Goal: Register for event/course

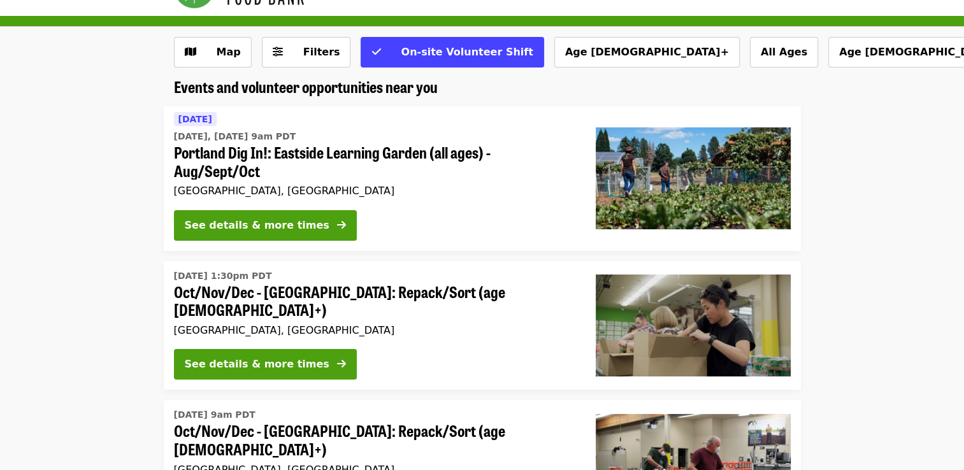
scroll to position [41, 0]
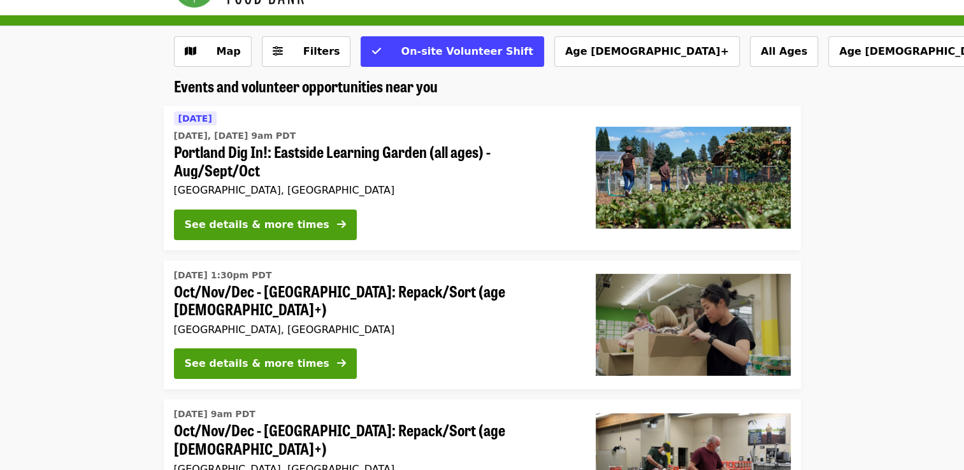
click at [312, 147] on span "Portland Dig In!: Eastside Learning Garden (all ages) - Aug/Sept/Oct" at bounding box center [374, 161] width 401 height 37
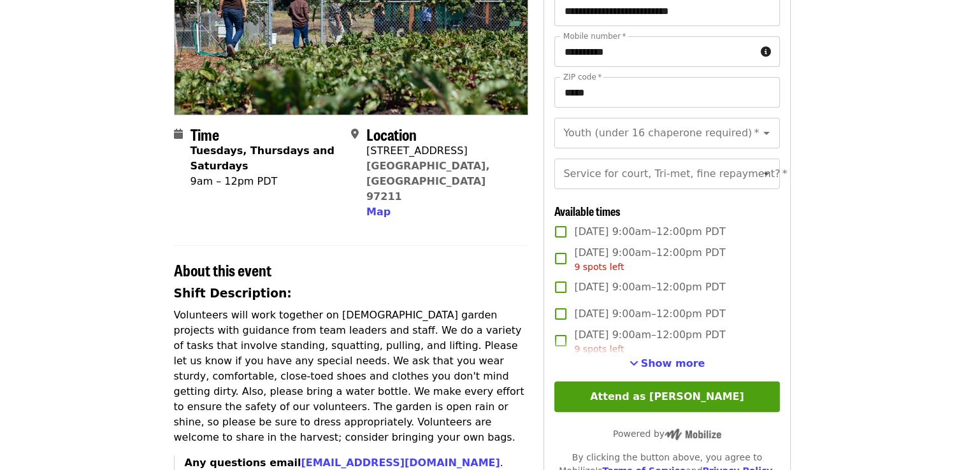
scroll to position [200, 0]
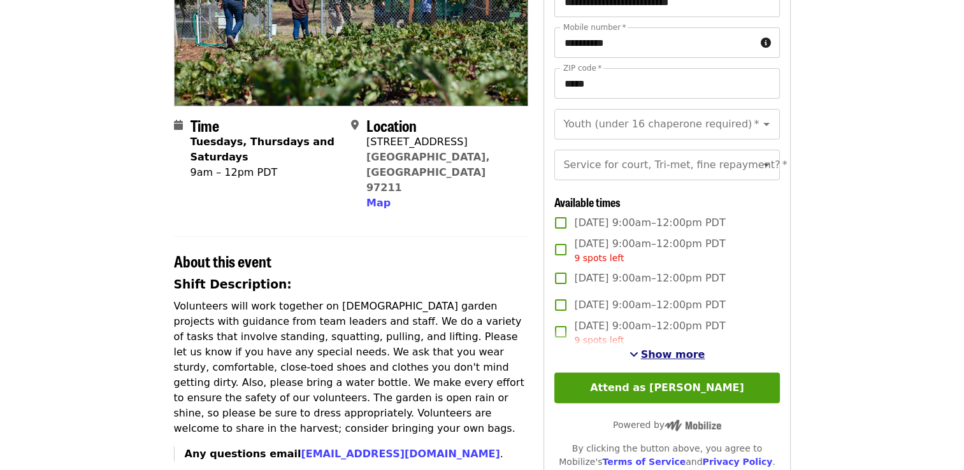
click at [668, 360] on span "Show more" at bounding box center [673, 354] width 64 height 12
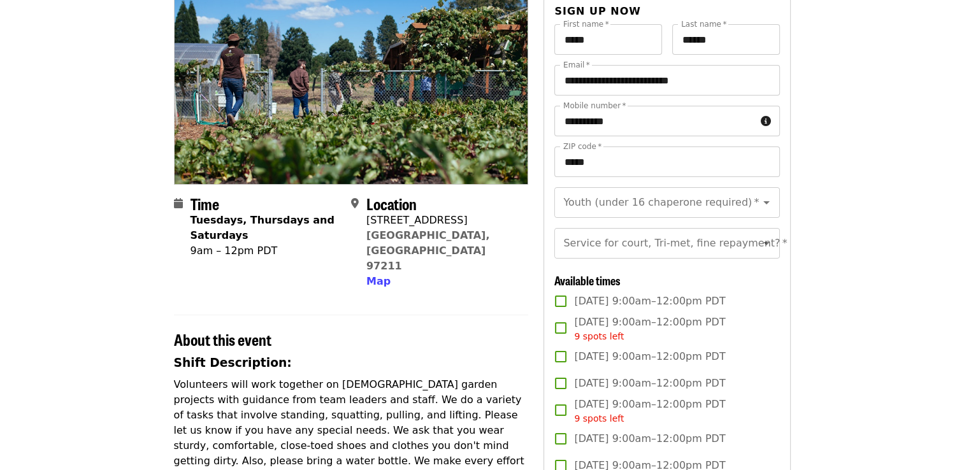
scroll to position [109, 0]
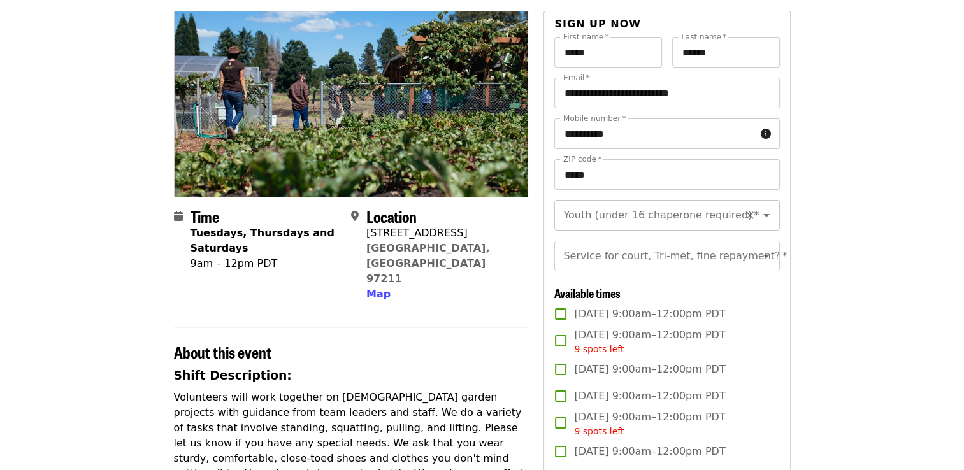
click at [762, 212] on icon "Open" at bounding box center [765, 215] width 15 height 15
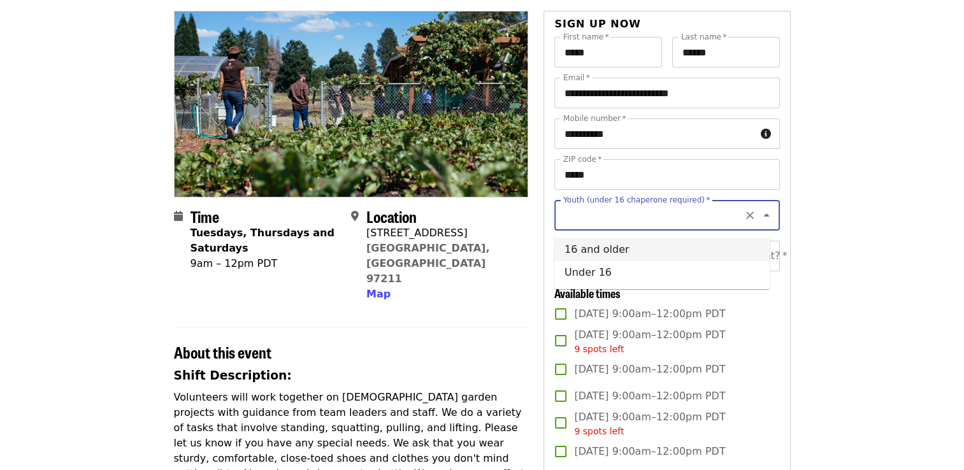
click at [614, 248] on li "16 and older" at bounding box center [661, 249] width 215 height 23
type input "**********"
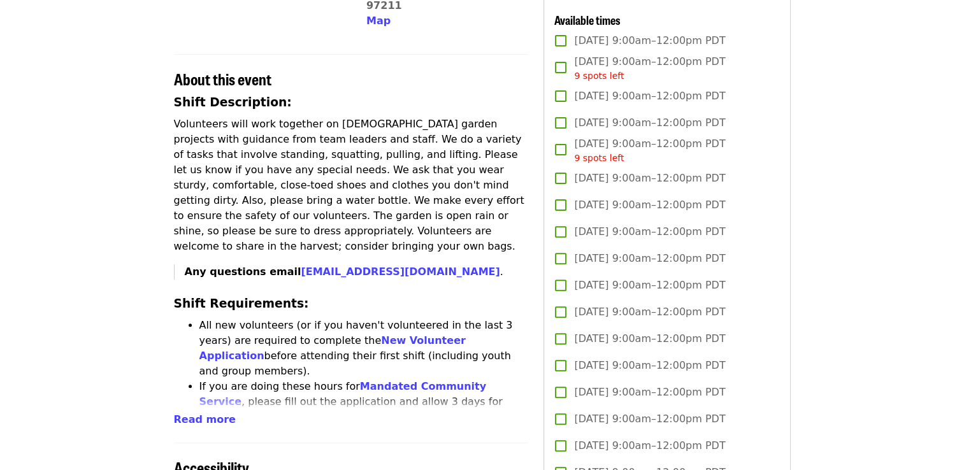
scroll to position [384, 0]
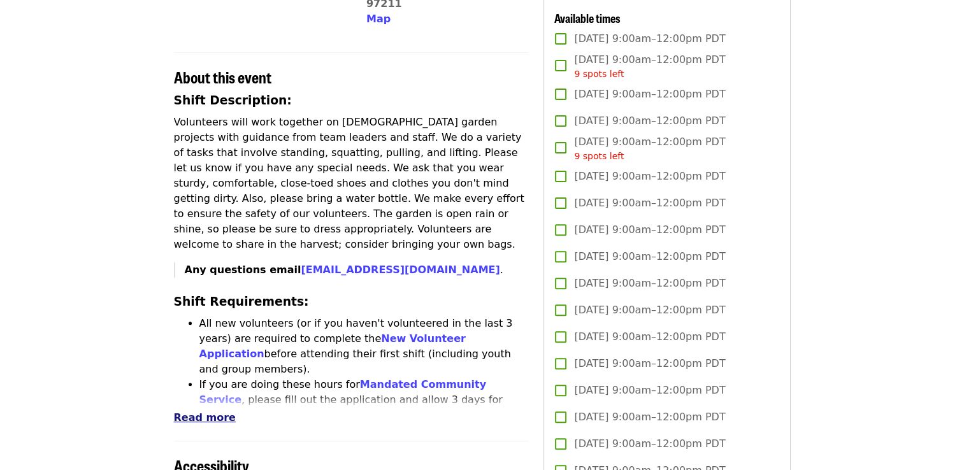
click at [198, 411] on span "Read more" at bounding box center [205, 417] width 62 height 12
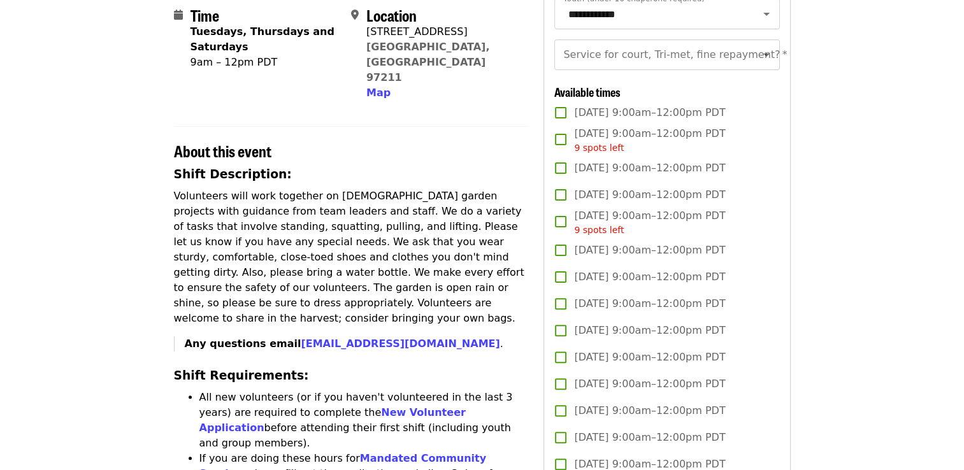
scroll to position [66, 0]
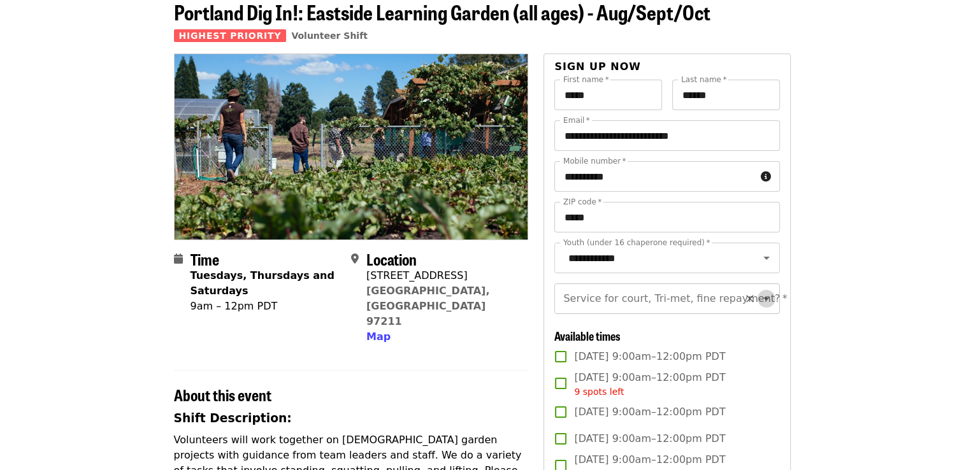
click at [758, 302] on icon "Open" at bounding box center [765, 298] width 15 height 15
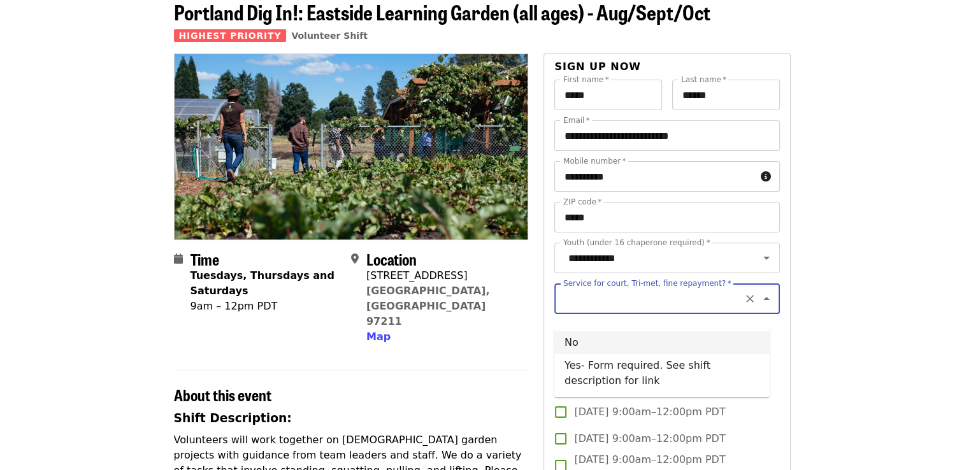
click at [587, 345] on li "No" at bounding box center [661, 342] width 215 height 23
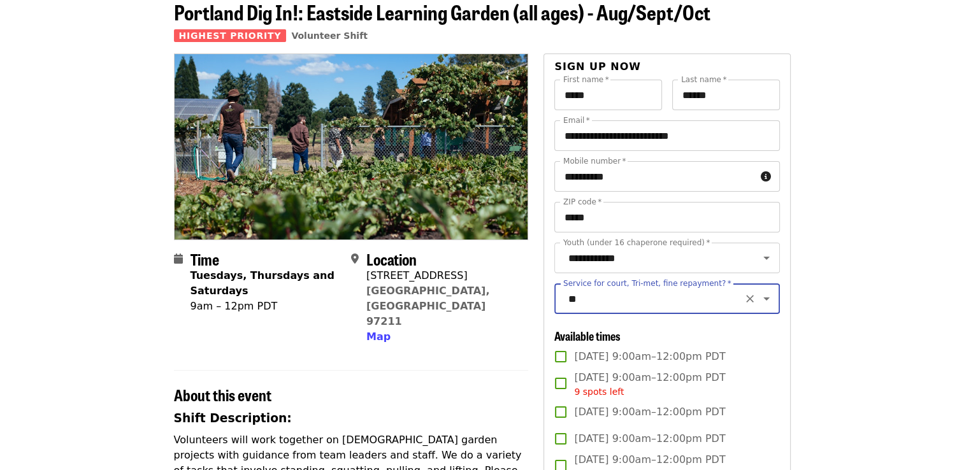
type input "**"
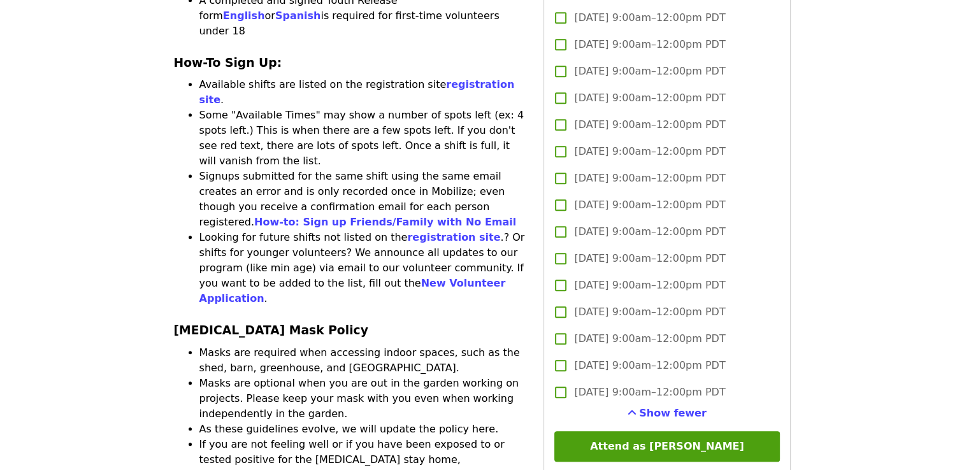
scroll to position [865, 0]
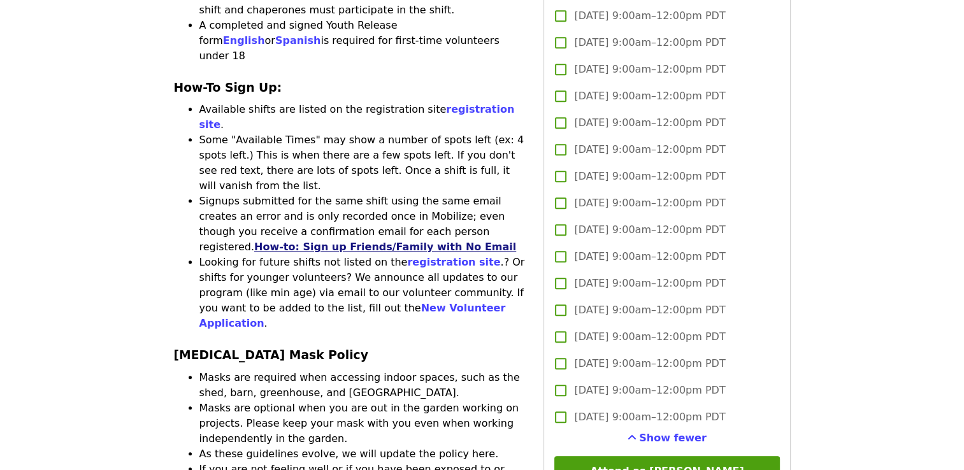
click at [436, 241] on link "How-to: Sign up Friends/Family with No Email" at bounding box center [385, 247] width 262 height 12
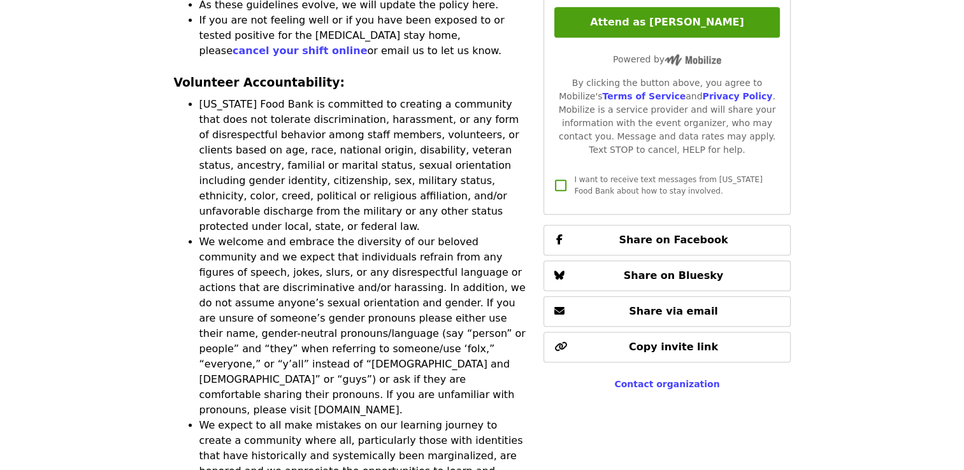
scroll to position [1316, 0]
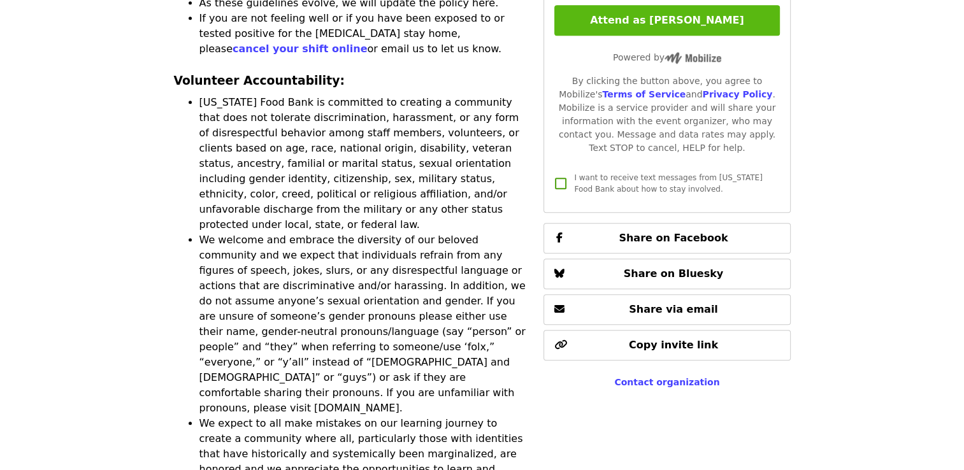
click at [657, 36] on button "Attend as [PERSON_NAME]" at bounding box center [666, 20] width 225 height 31
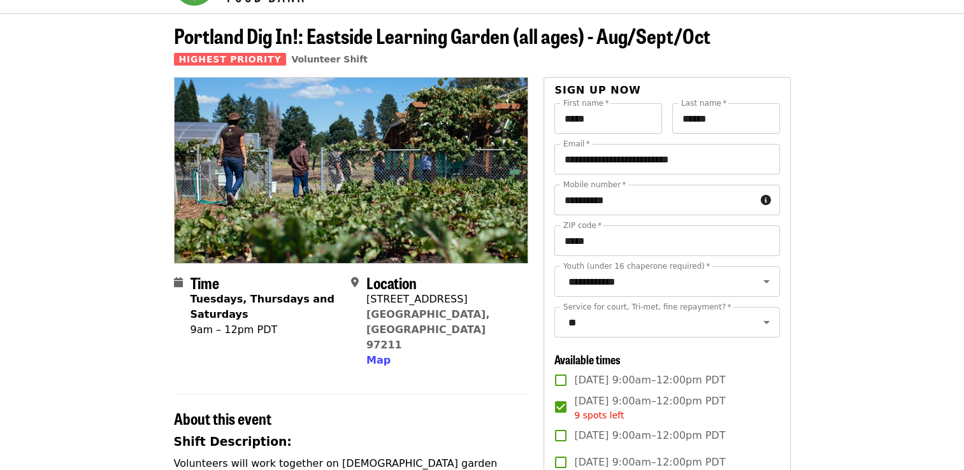
scroll to position [38, 0]
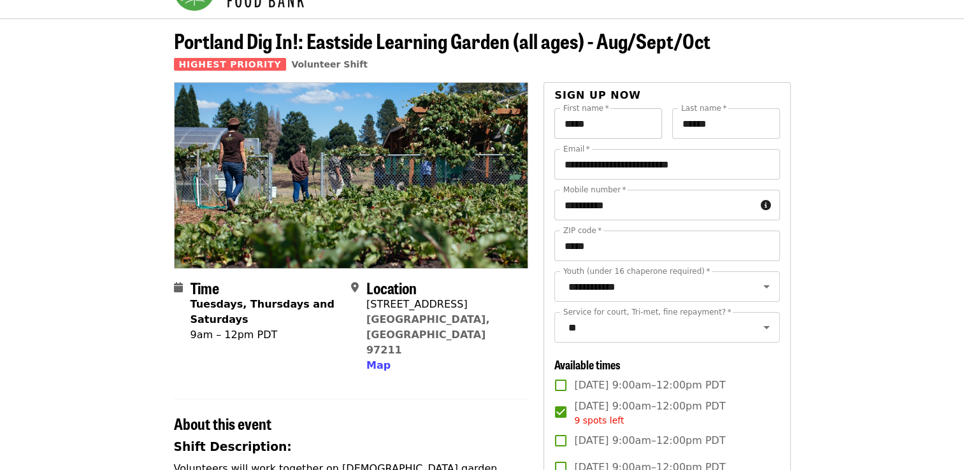
click at [608, 116] on input "*****" at bounding box center [608, 123] width 108 height 31
drag, startPoint x: 600, startPoint y: 125, endPoint x: 517, endPoint y: 127, distance: 82.8
type input "****"
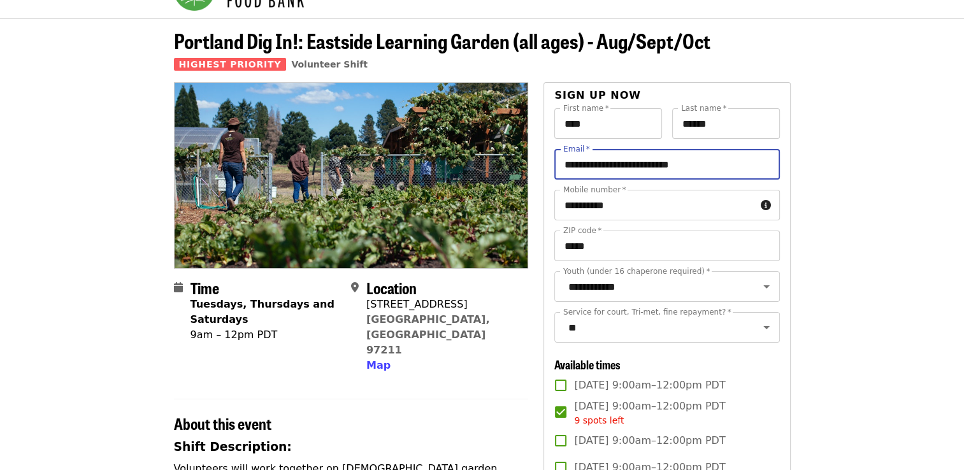
click at [697, 164] on input "**********" at bounding box center [666, 164] width 225 height 31
drag, startPoint x: 725, startPoint y: 171, endPoint x: 548, endPoint y: 169, distance: 177.7
type input "**********"
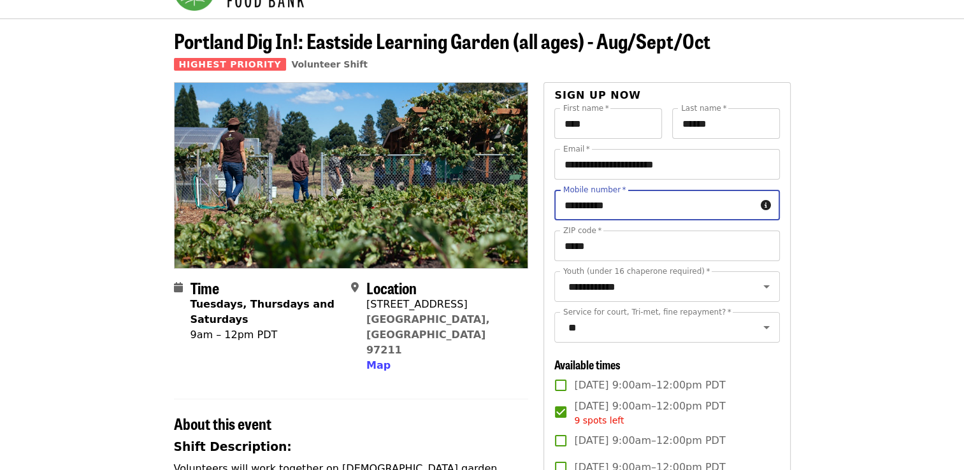
click at [611, 207] on input "**********" at bounding box center [654, 205] width 201 height 31
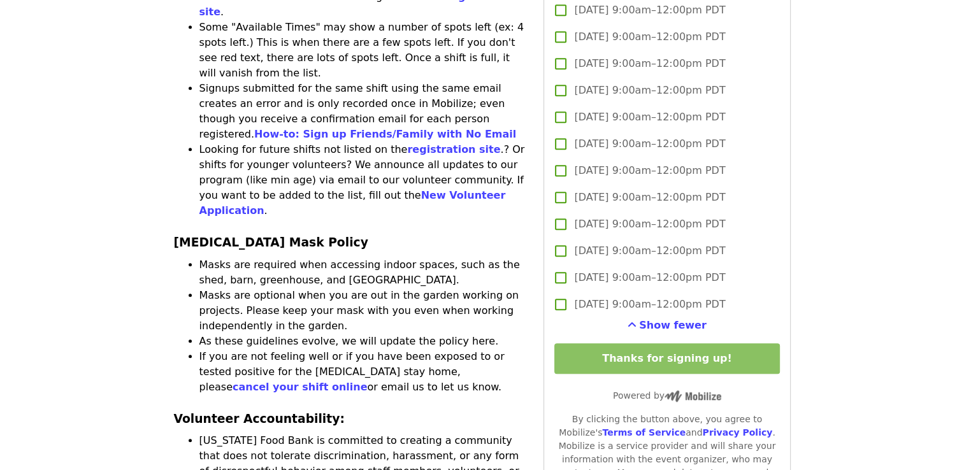
scroll to position [981, 0]
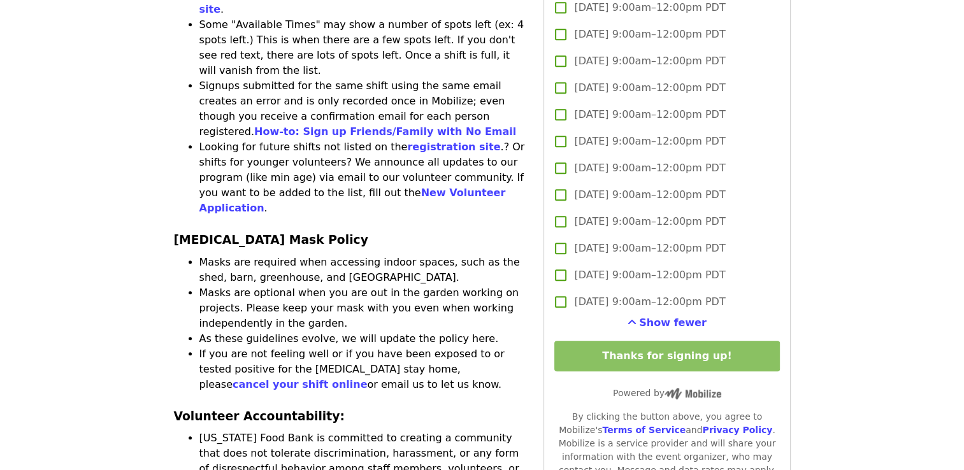
type input "**********"
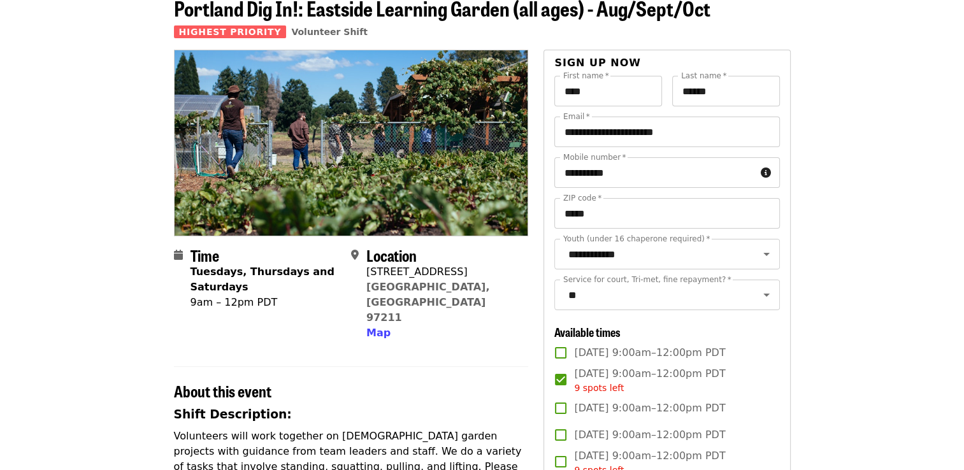
scroll to position [0, 0]
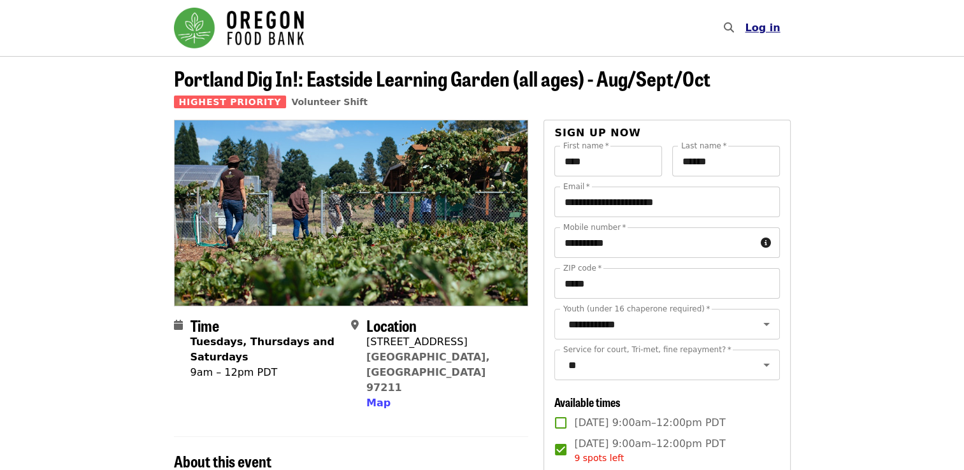
click at [762, 34] on button "Log in" at bounding box center [761, 27] width 55 height 25
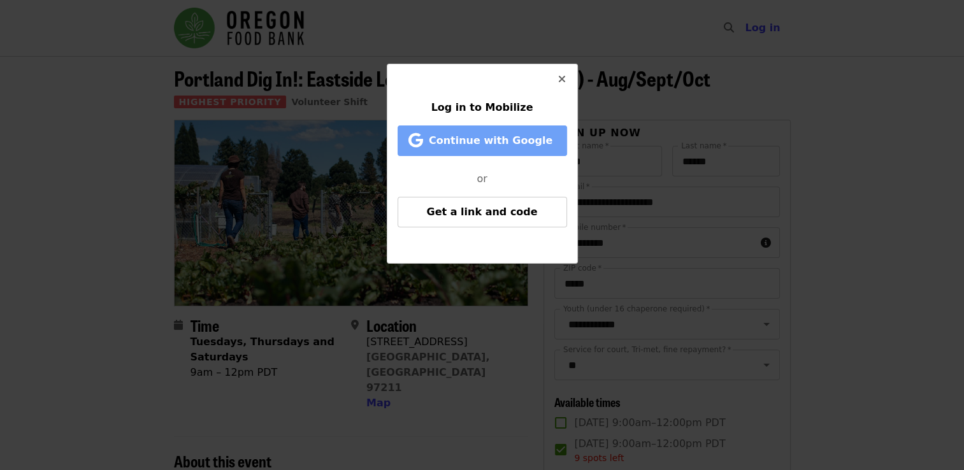
click at [490, 134] on span "Continue with Google" at bounding box center [491, 140] width 124 height 12
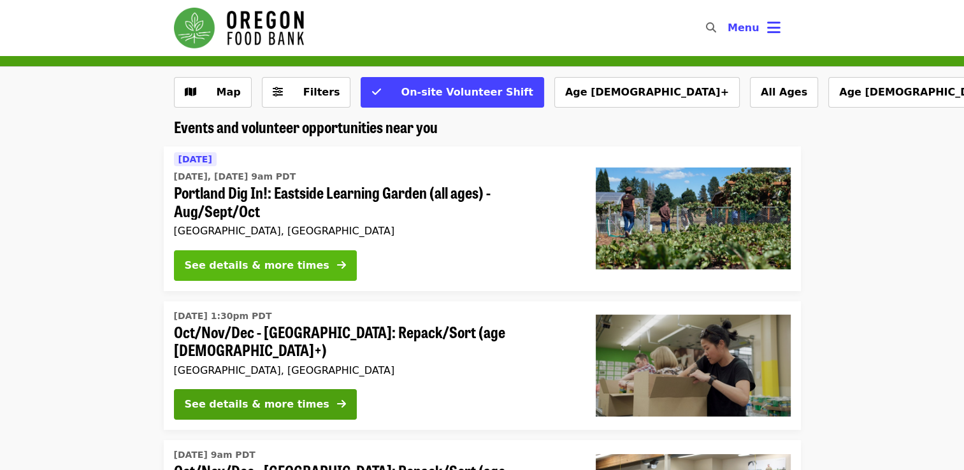
click at [271, 267] on div "See details & more times" at bounding box center [257, 265] width 145 height 15
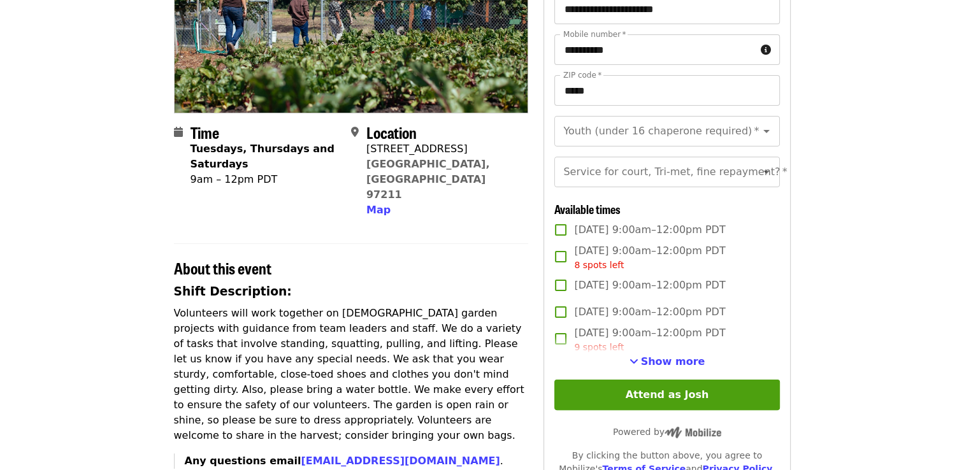
scroll to position [278, 0]
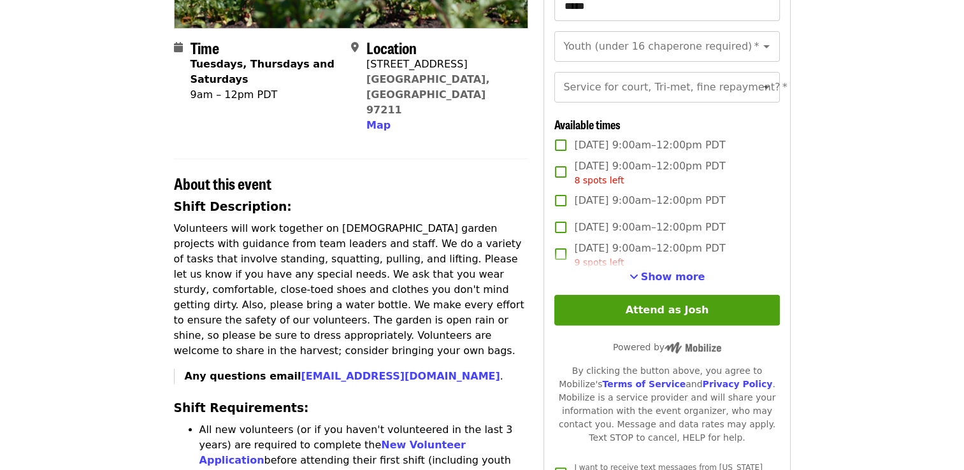
drag, startPoint x: 836, startPoint y: 273, endPoint x: 662, endPoint y: 290, distance: 174.7
click at [662, 283] on span "Show more" at bounding box center [673, 277] width 64 height 12
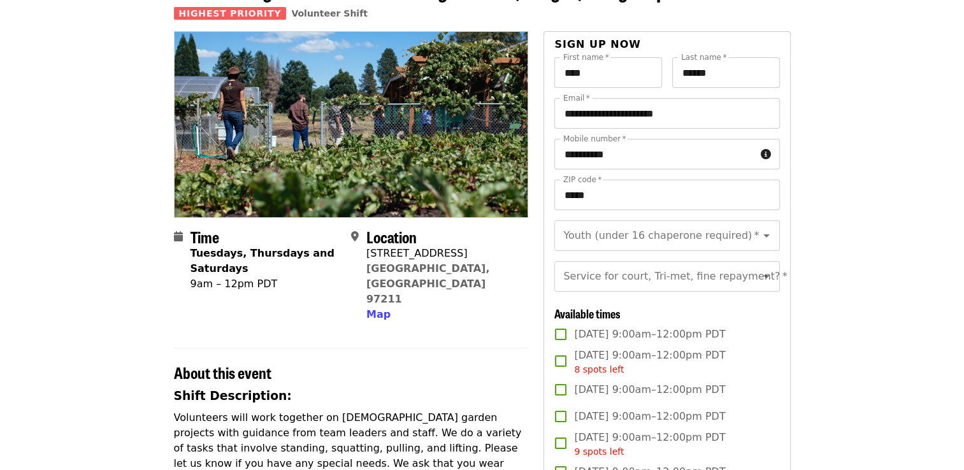
scroll to position [92, 0]
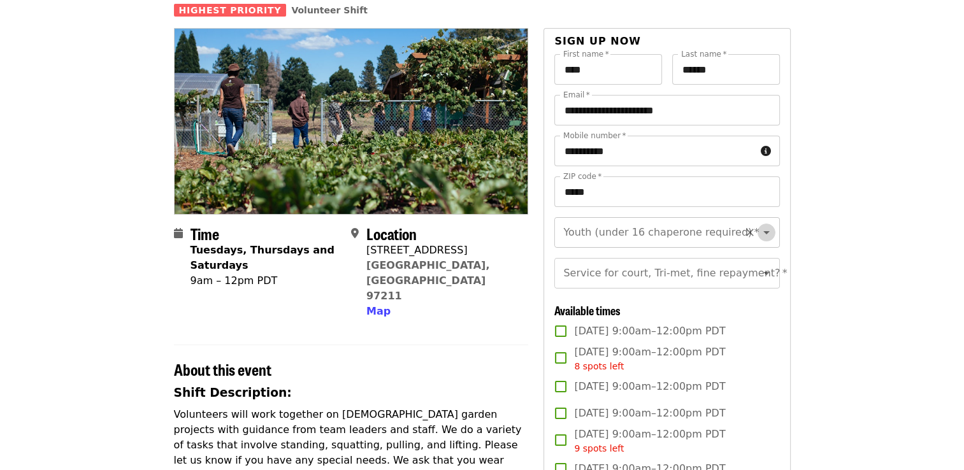
click at [758, 236] on icon "Open" at bounding box center [765, 232] width 15 height 15
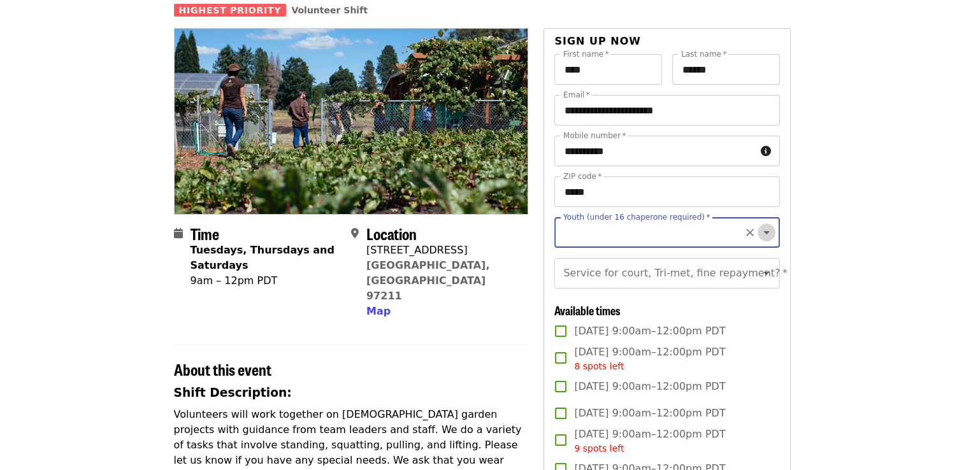
click at [758, 227] on icon "Open" at bounding box center [765, 232] width 15 height 15
click at [590, 267] on li "16 and older" at bounding box center [661, 266] width 215 height 23
type input "**********"
click at [763, 275] on icon "Open" at bounding box center [766, 273] width 6 height 3
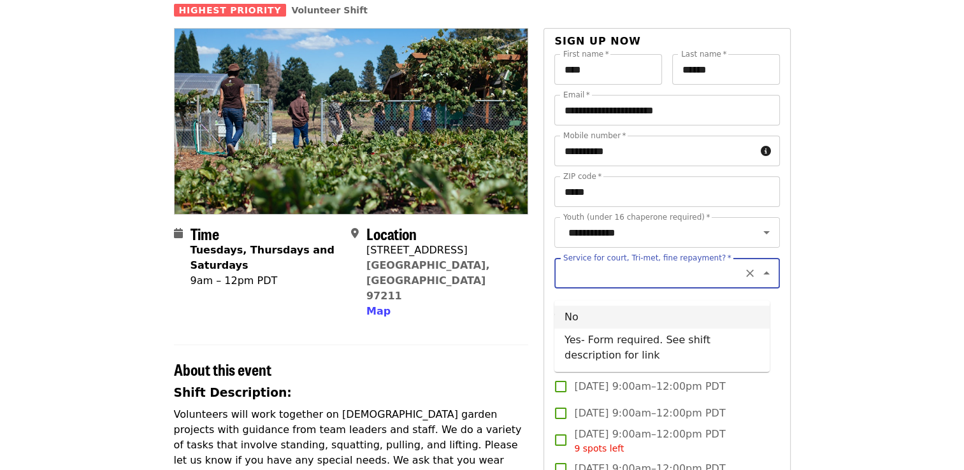
click at [604, 317] on li "No" at bounding box center [661, 317] width 215 height 23
type input "**"
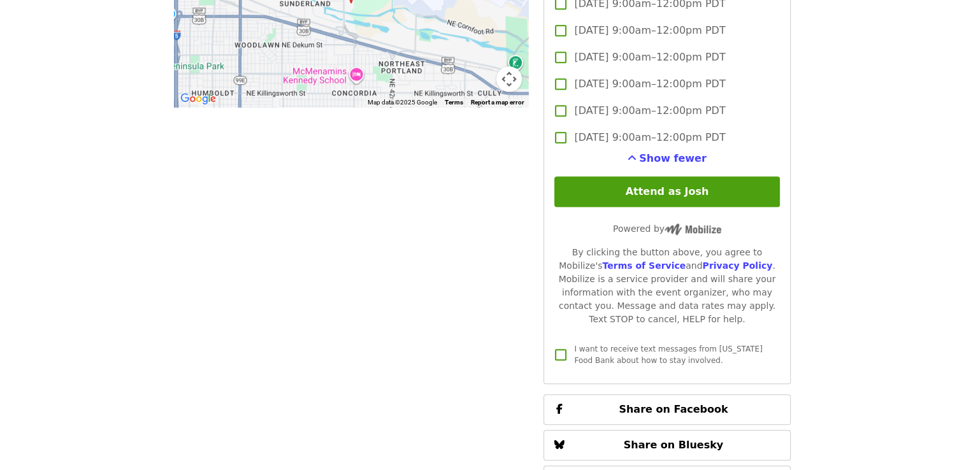
scroll to position [1172, 0]
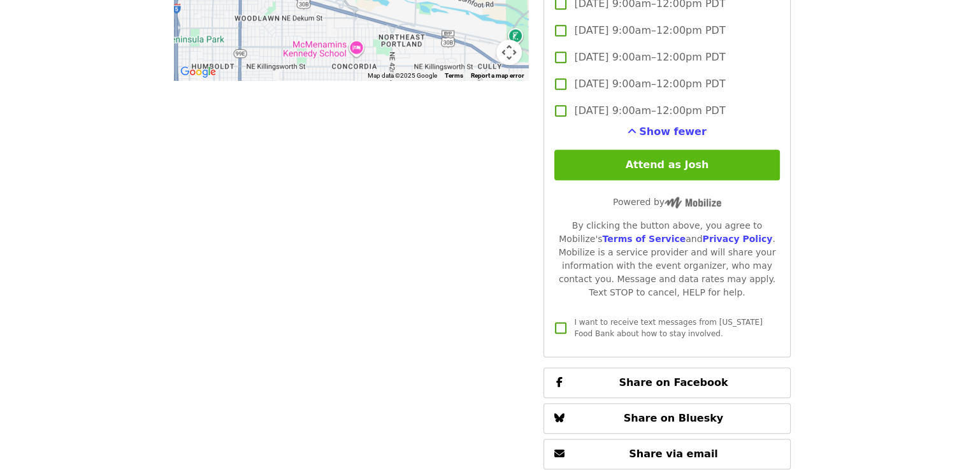
click at [655, 180] on button "Attend as Josh" at bounding box center [666, 165] width 225 height 31
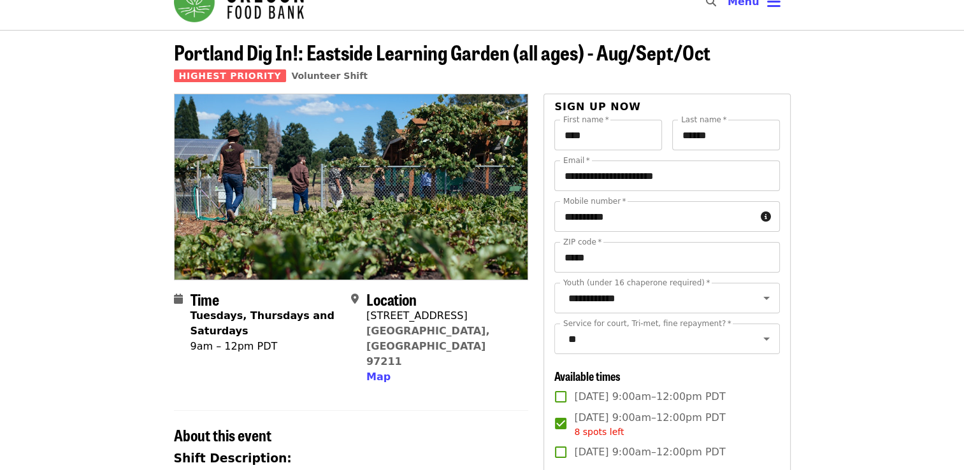
scroll to position [0, 0]
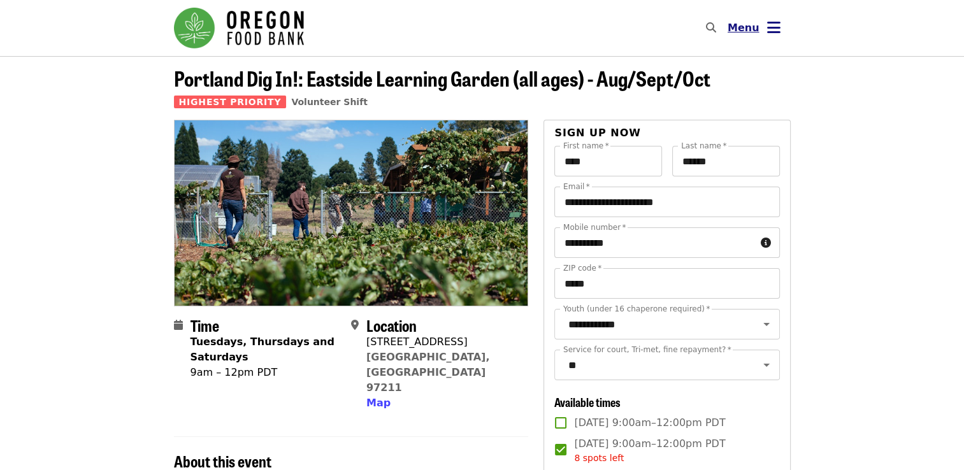
click at [780, 25] on button "Menu" at bounding box center [753, 28] width 73 height 31
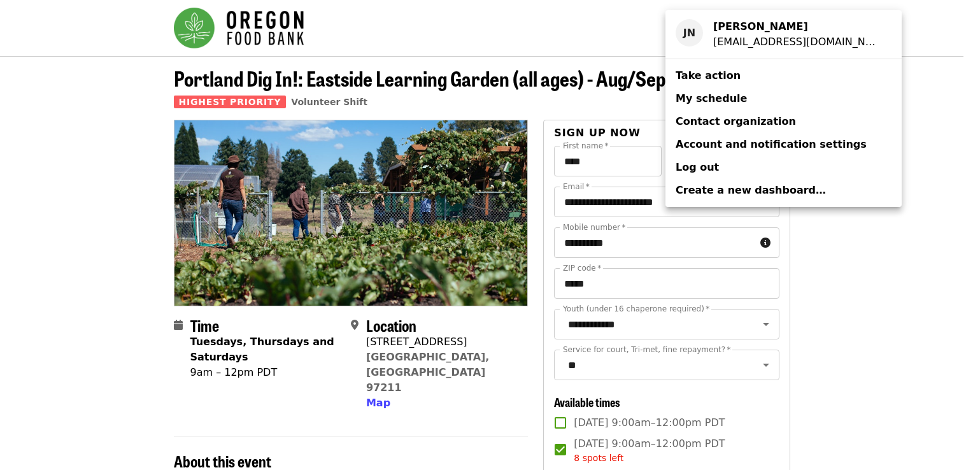
click at [703, 99] on span "My schedule" at bounding box center [711, 98] width 71 height 12
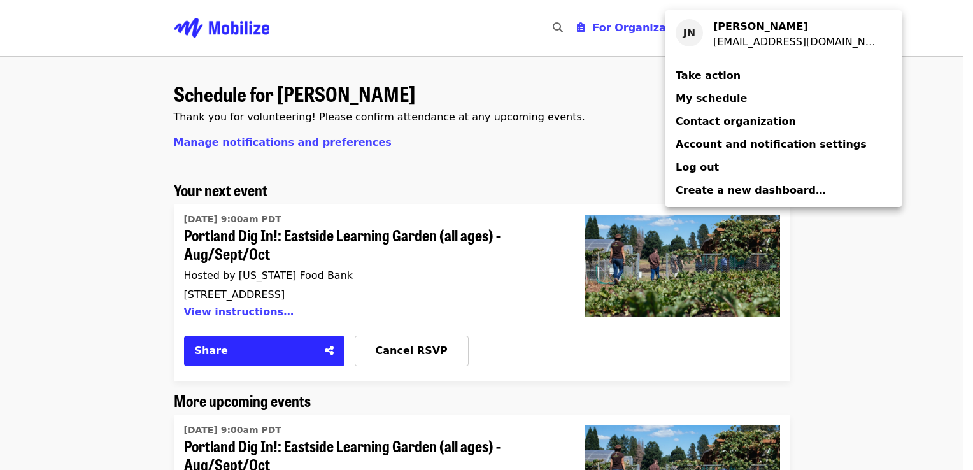
click at [569, 153] on div "Account menu" at bounding box center [486, 235] width 973 height 470
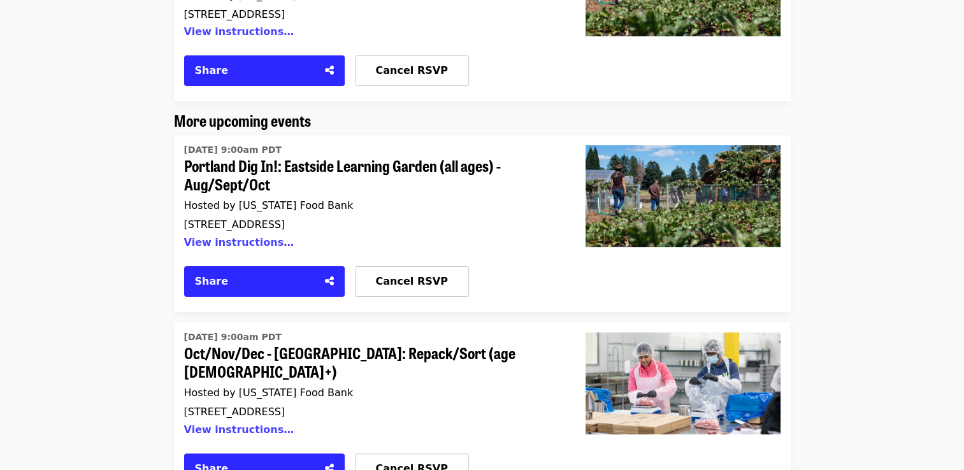
scroll to position [280, 0]
click at [252, 245] on button "View instructions…" at bounding box center [239, 242] width 110 height 12
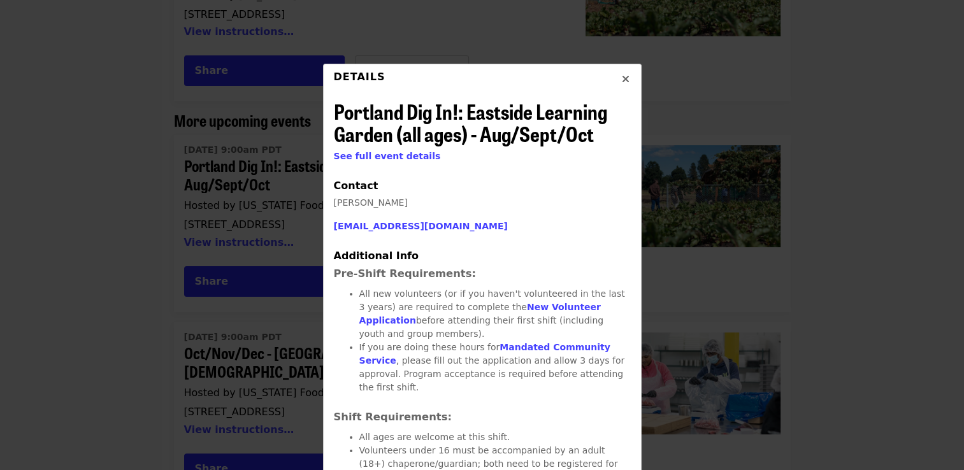
click at [622, 76] on icon "times icon" at bounding box center [626, 79] width 8 height 12
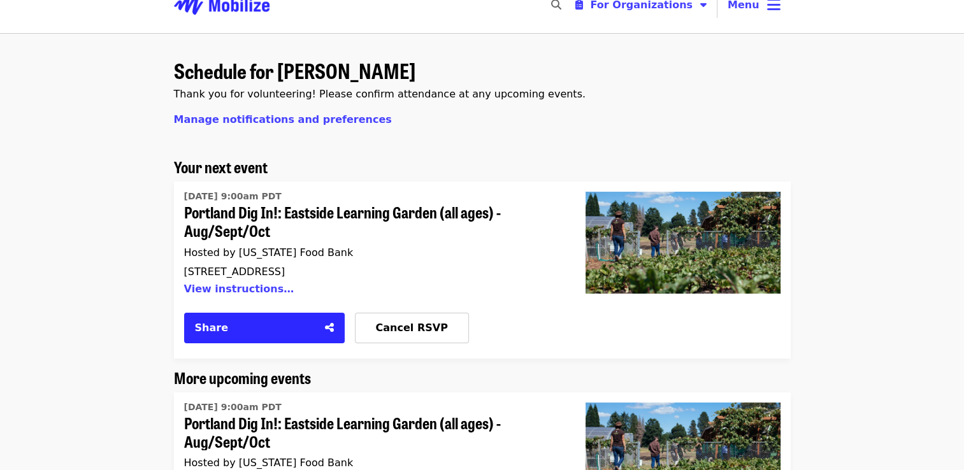
scroll to position [24, 0]
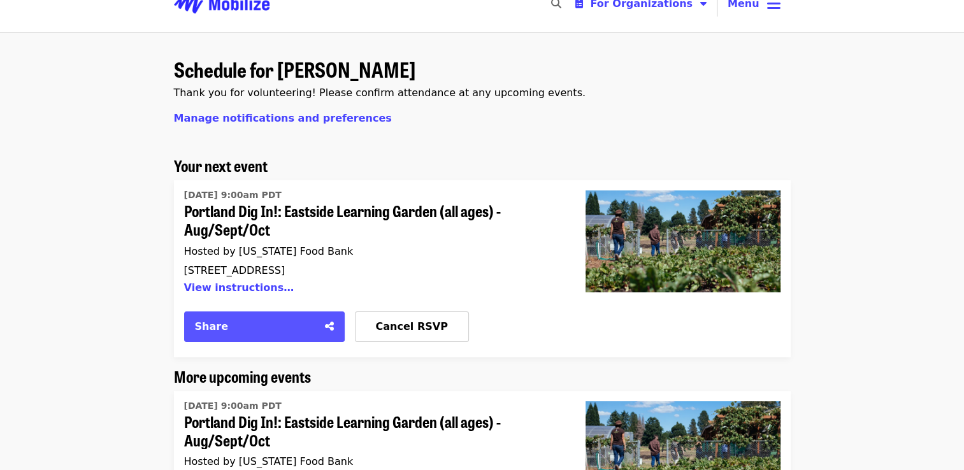
click at [280, 324] on div "Share" at bounding box center [256, 326] width 122 height 15
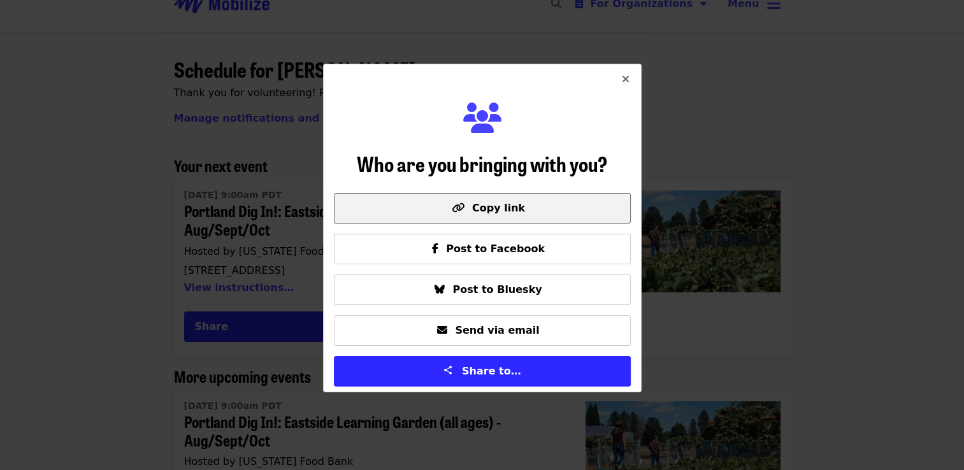
click at [494, 205] on span "Copy link" at bounding box center [498, 208] width 53 height 12
